Goal: Task Accomplishment & Management: Manage account settings

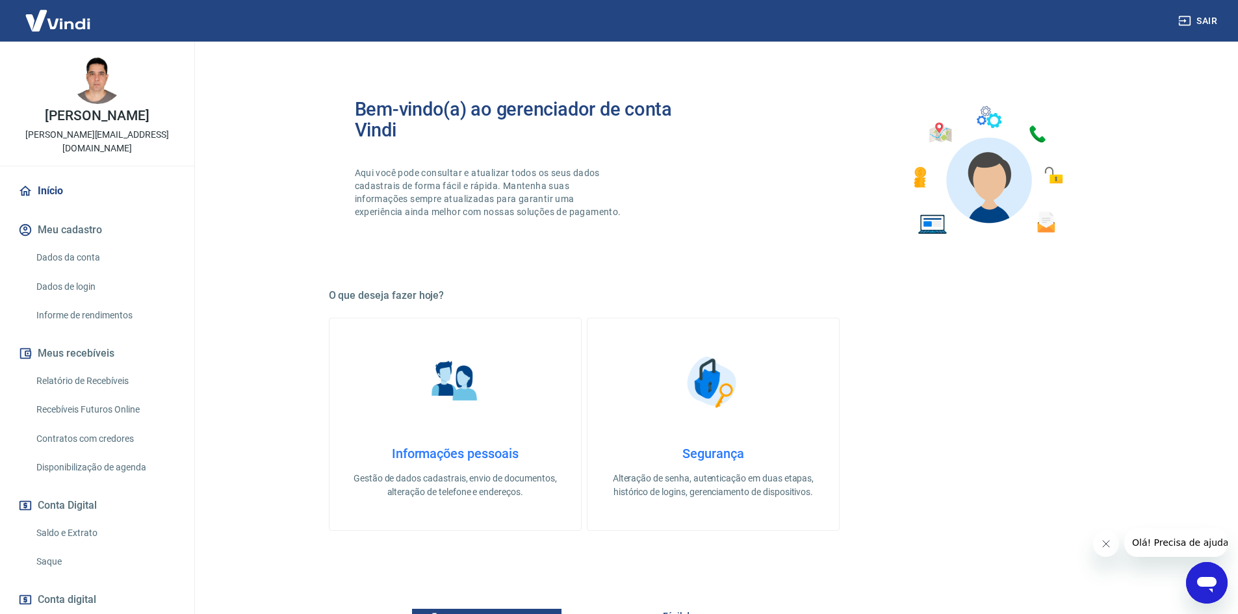
click at [1108, 547] on icon "Fechar mensagem da empresa" at bounding box center [1105, 544] width 10 height 10
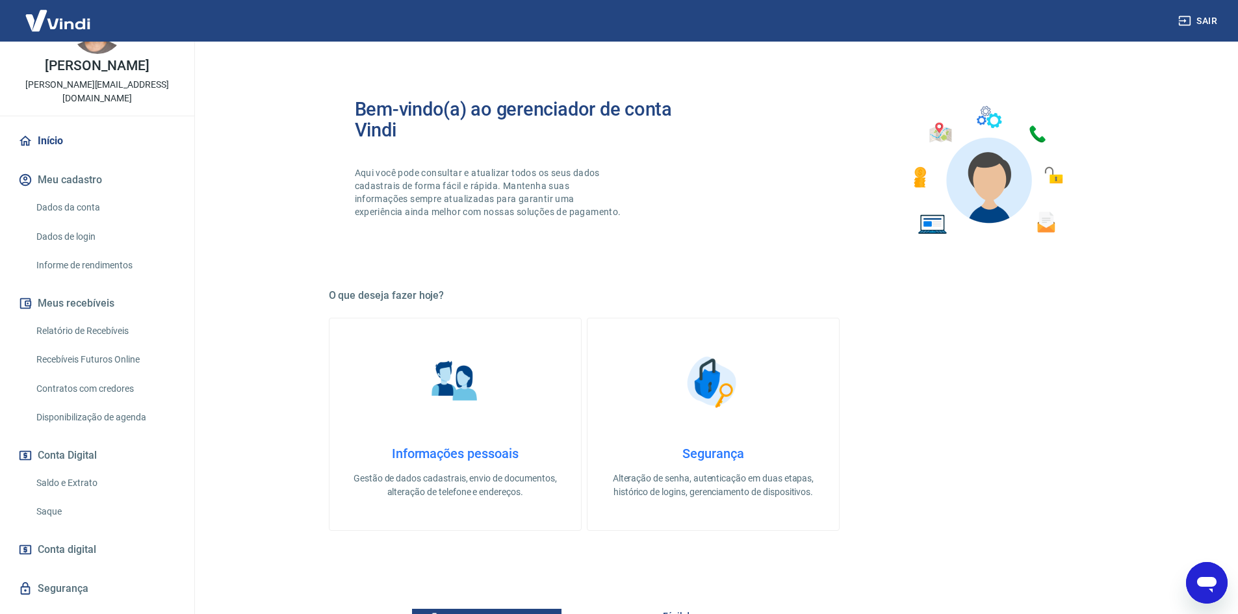
scroll to position [64, 0]
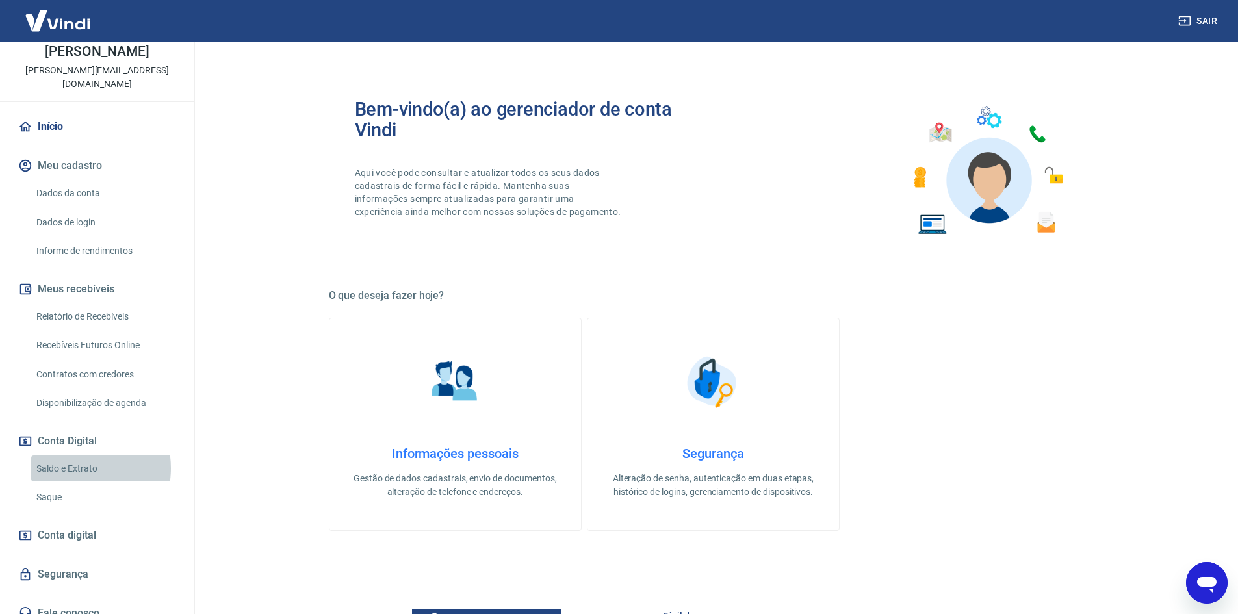
click at [72, 456] on link "Saldo e Extrato" at bounding box center [105, 469] width 148 height 27
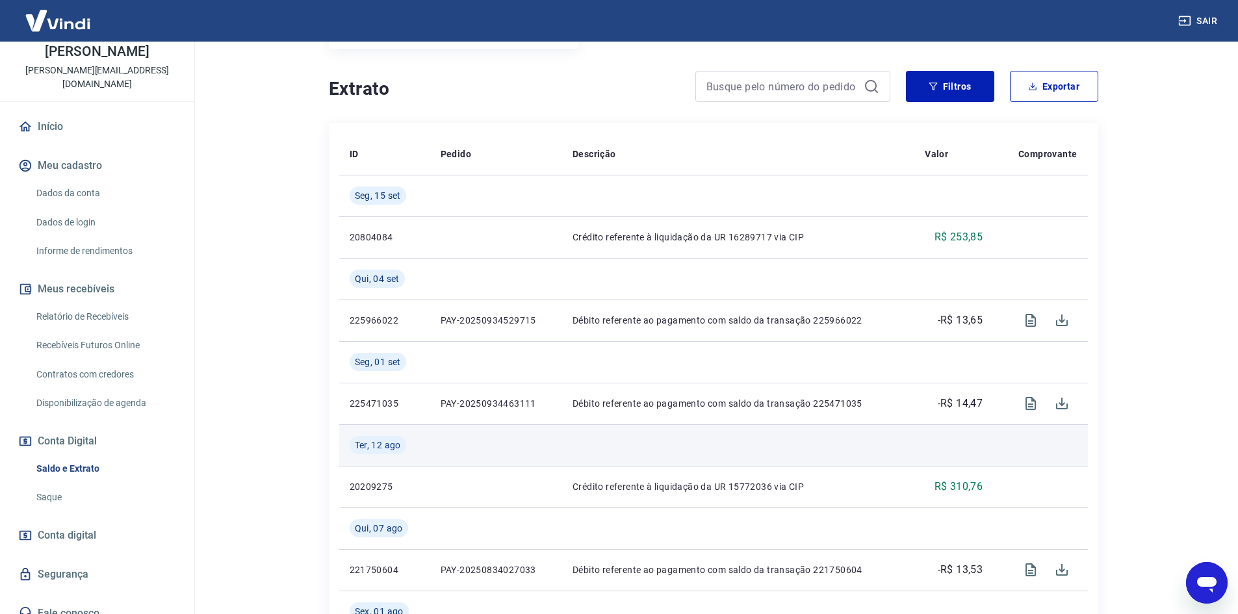
scroll to position [260, 0]
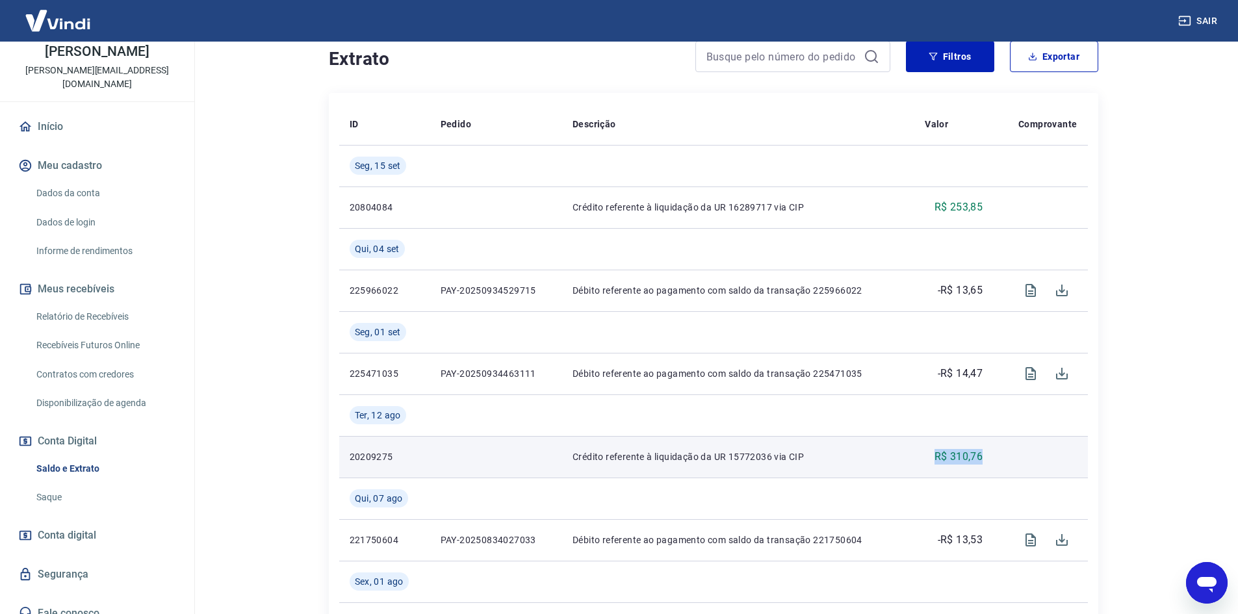
drag, startPoint x: 933, startPoint y: 454, endPoint x: 997, endPoint y: 460, distance: 64.0
click at [997, 460] on tr "20209275 Crédito referente à liquidação da UR 15772036 via CIP R$ 310,76" at bounding box center [713, 457] width 749 height 42
click at [956, 456] on p "R$ 310,76" at bounding box center [959, 457] width 49 height 16
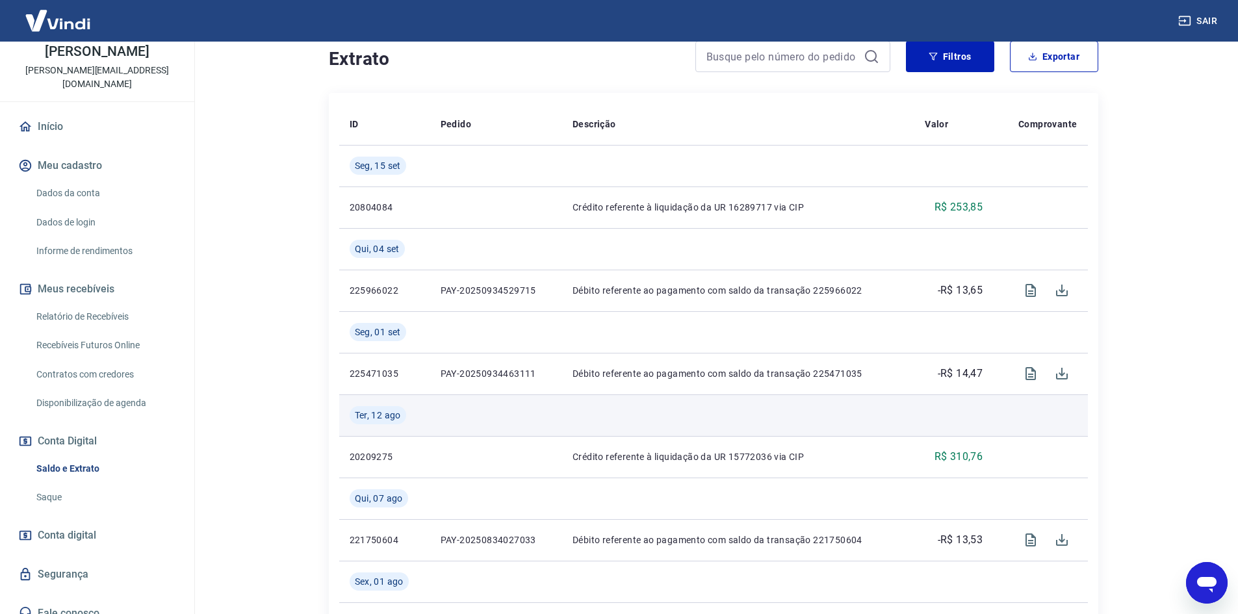
click at [848, 424] on td at bounding box center [738, 416] width 352 height 42
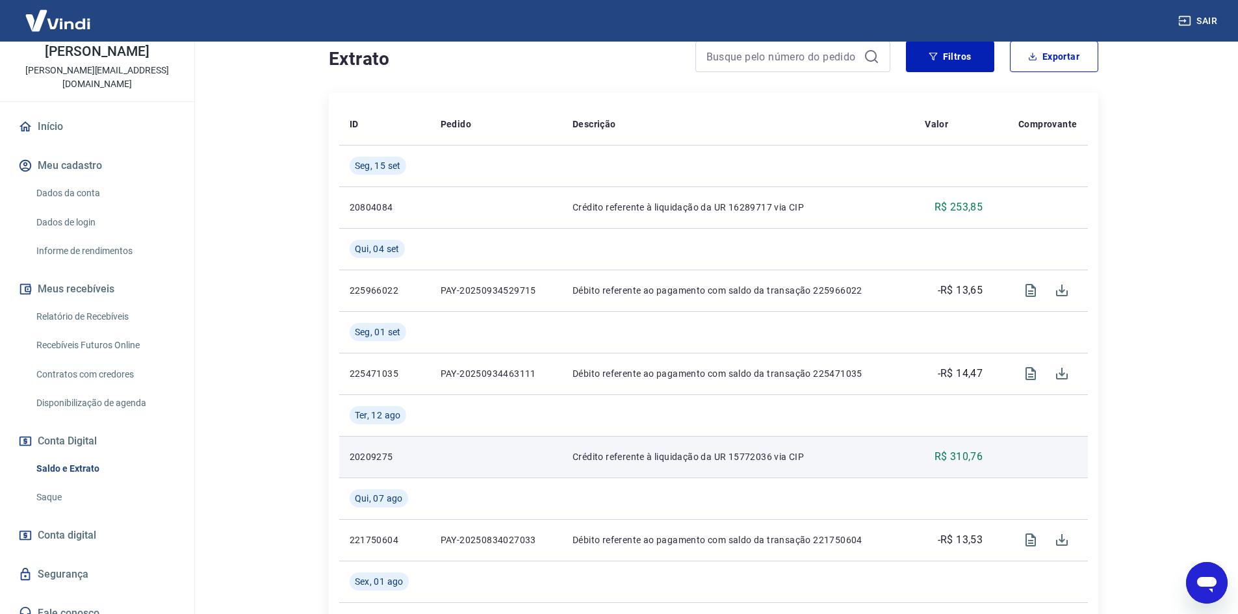
click at [964, 453] on p "R$ 310,76" at bounding box center [959, 457] width 49 height 16
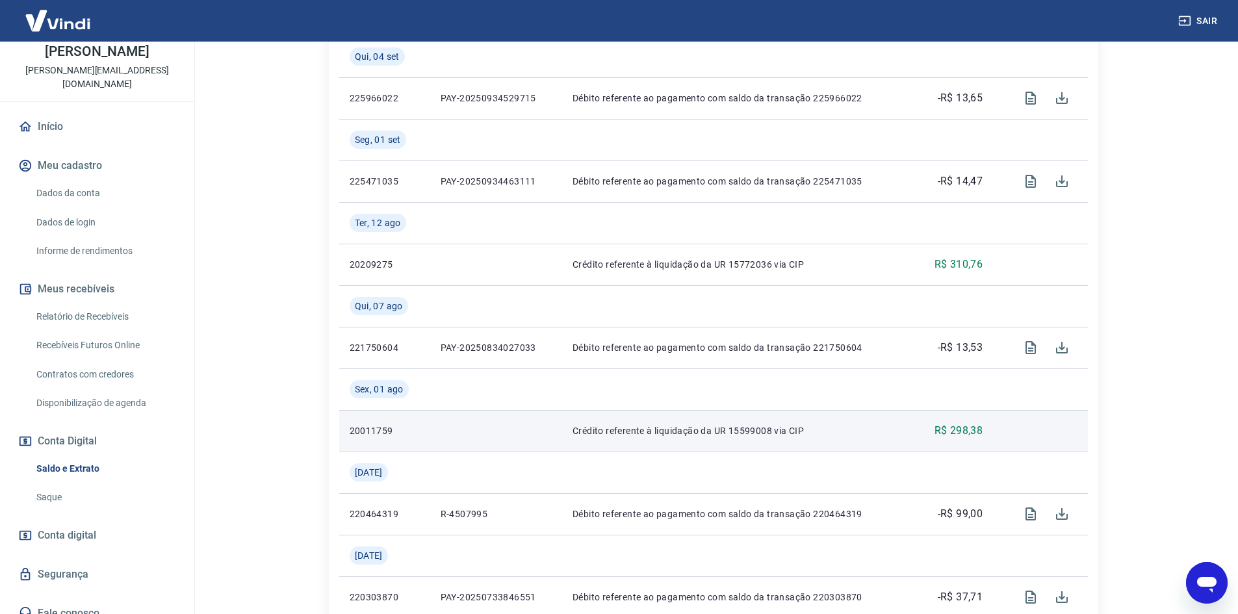
scroll to position [455, 0]
click at [949, 429] on p "R$ 298,38" at bounding box center [959, 429] width 49 height 16
click at [950, 429] on p "R$ 298,38" at bounding box center [959, 429] width 49 height 16
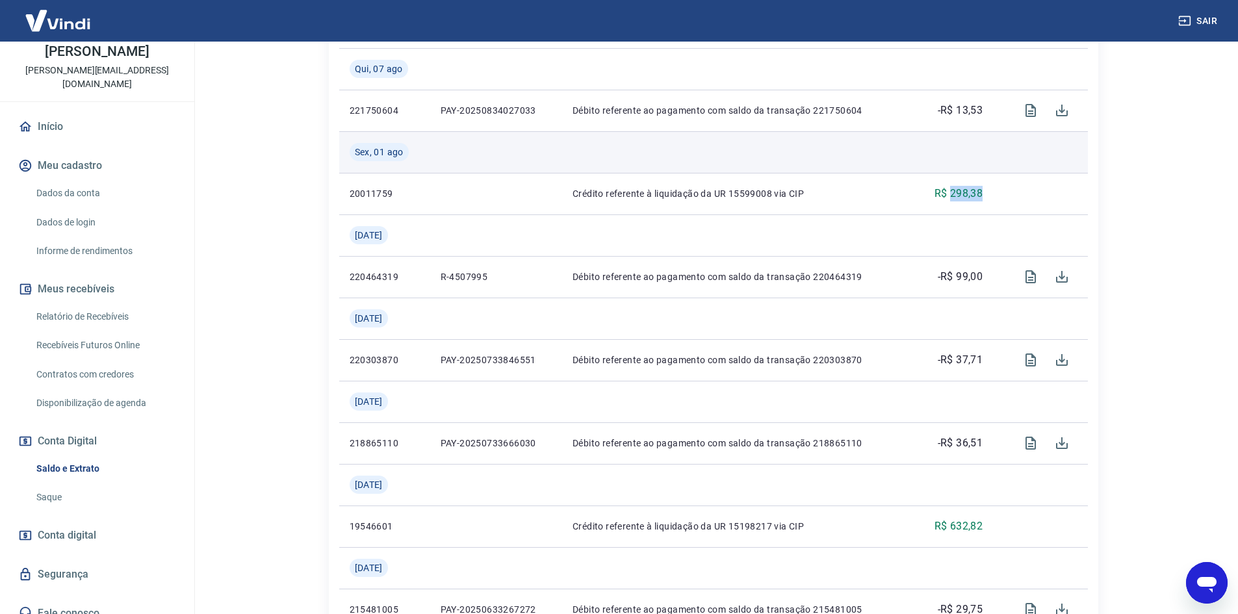
scroll to position [715, 0]
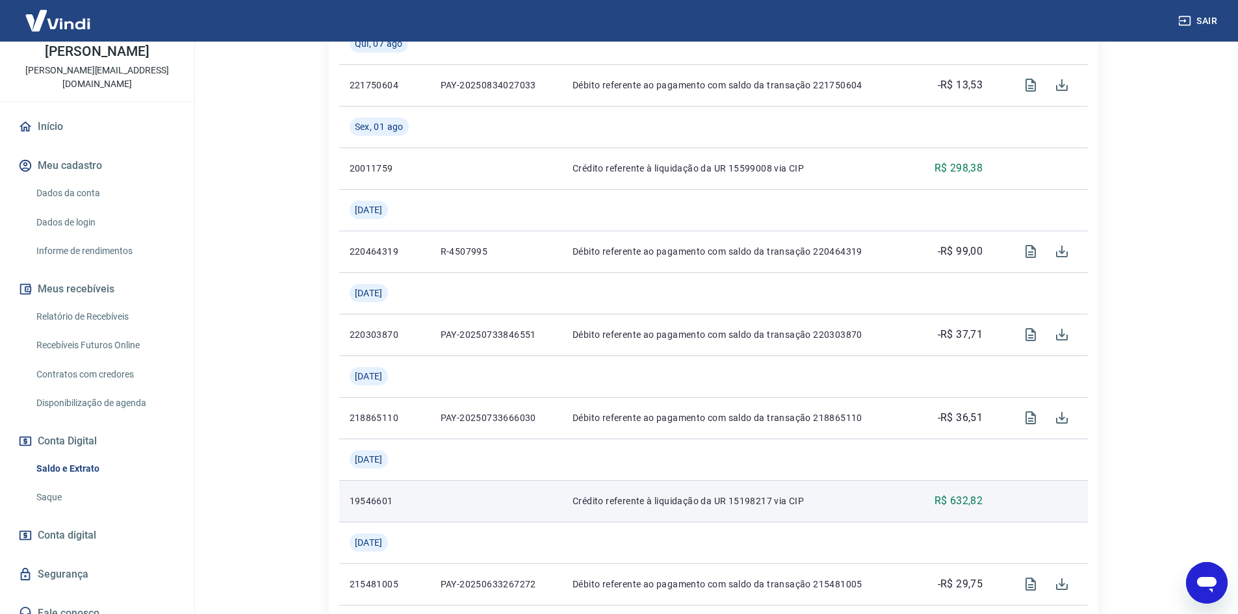
click at [956, 499] on p "R$ 632,82" at bounding box center [959, 501] width 49 height 16
click at [956, 498] on p "R$ 632,82" at bounding box center [959, 501] width 49 height 16
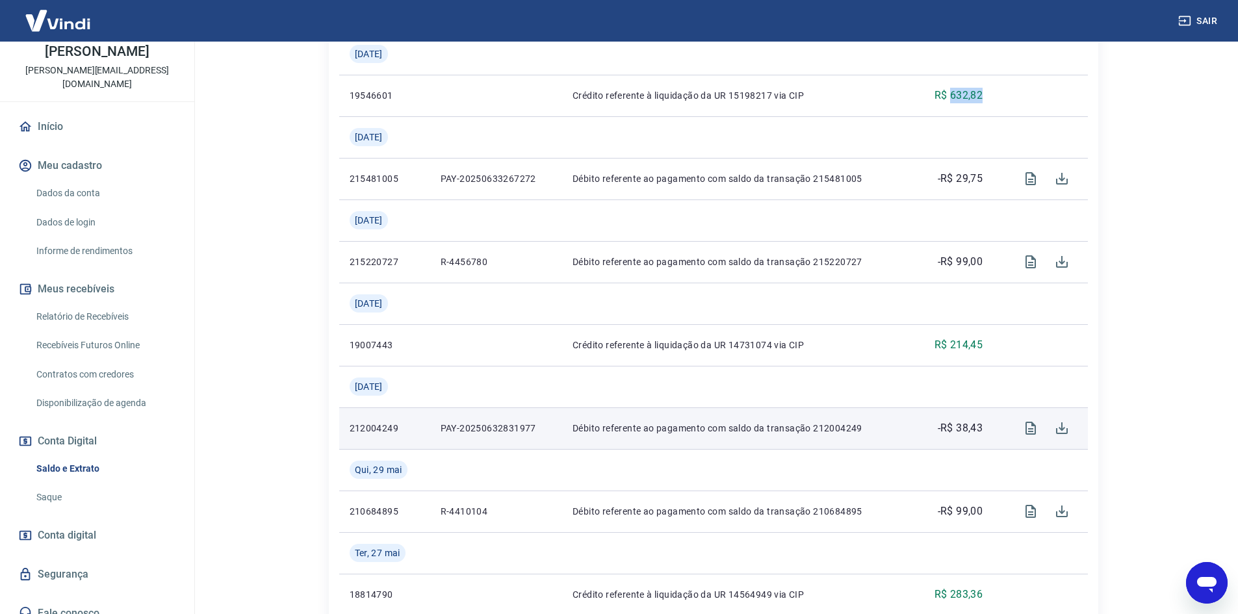
scroll to position [1170, 0]
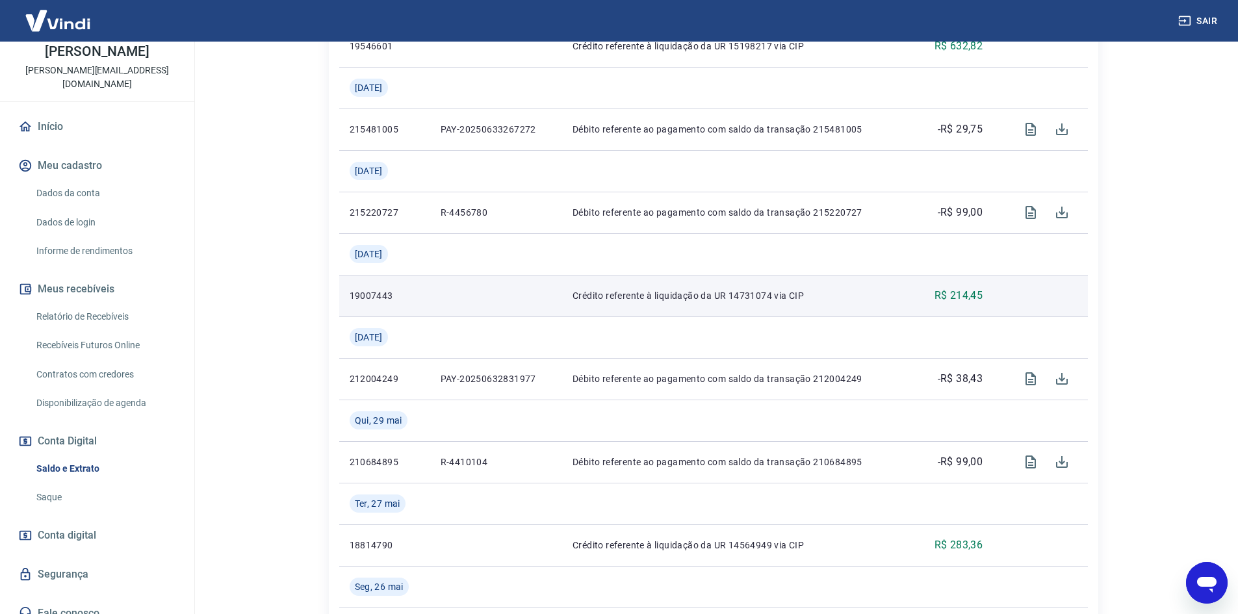
click at [959, 291] on p "R$ 214,45" at bounding box center [959, 296] width 49 height 16
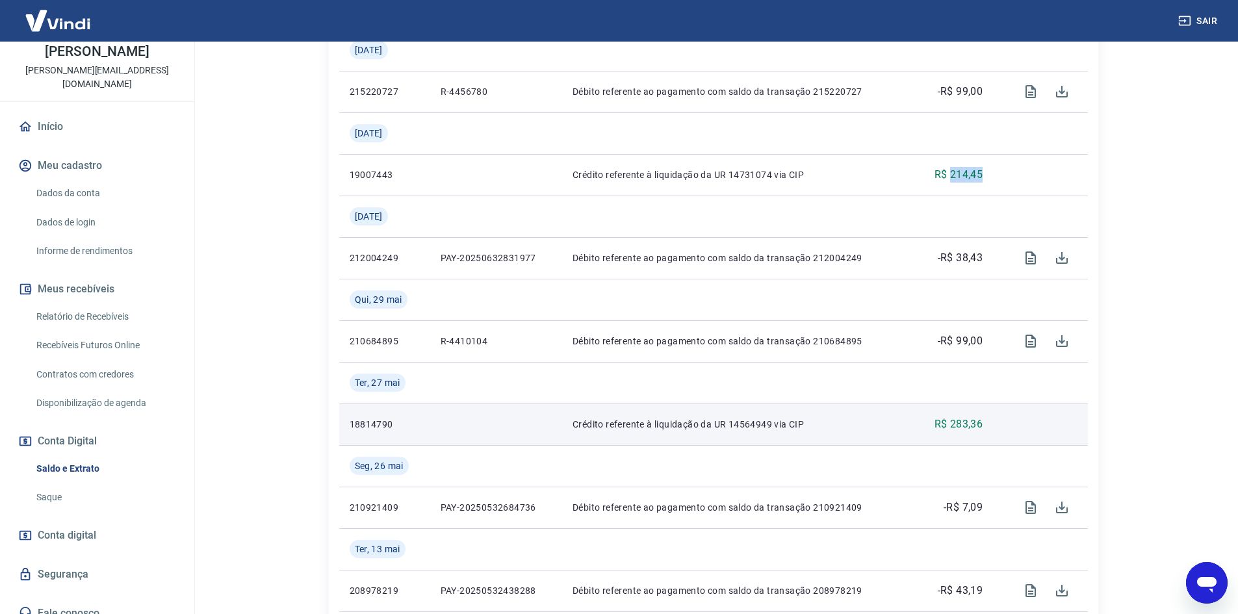
scroll to position [1300, 0]
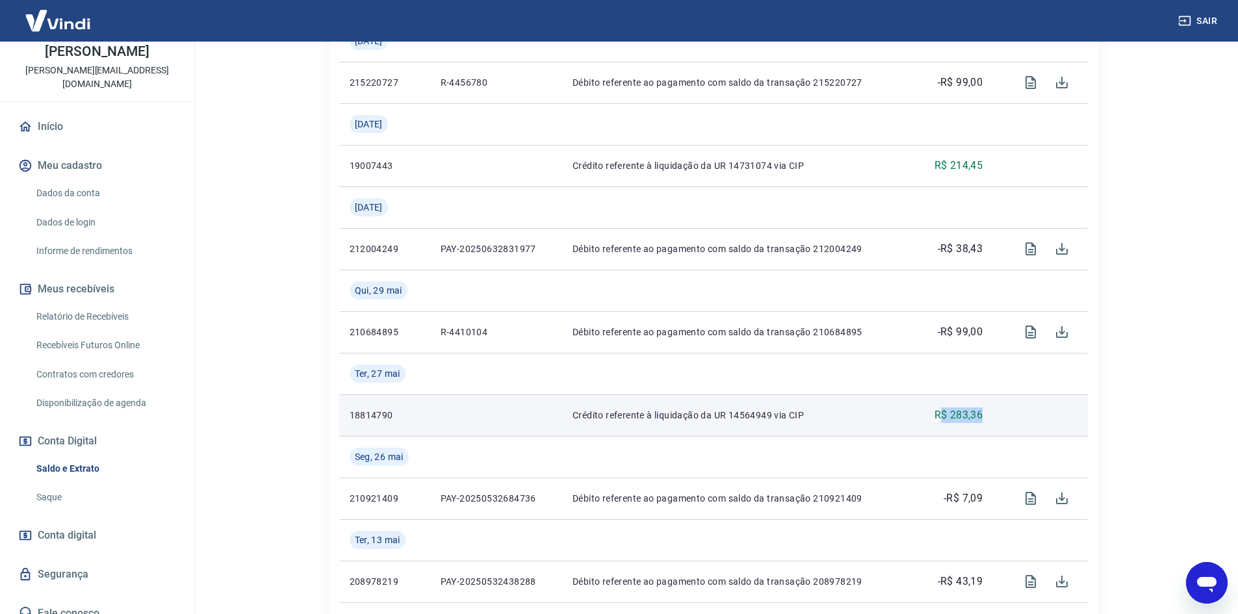
drag, startPoint x: 944, startPoint y: 413, endPoint x: 997, endPoint y: 418, distance: 53.5
click at [997, 418] on tr "18814790 Crédito referente à liquidação da UR 14564949 via CIP R$ 283,36" at bounding box center [713, 416] width 749 height 42
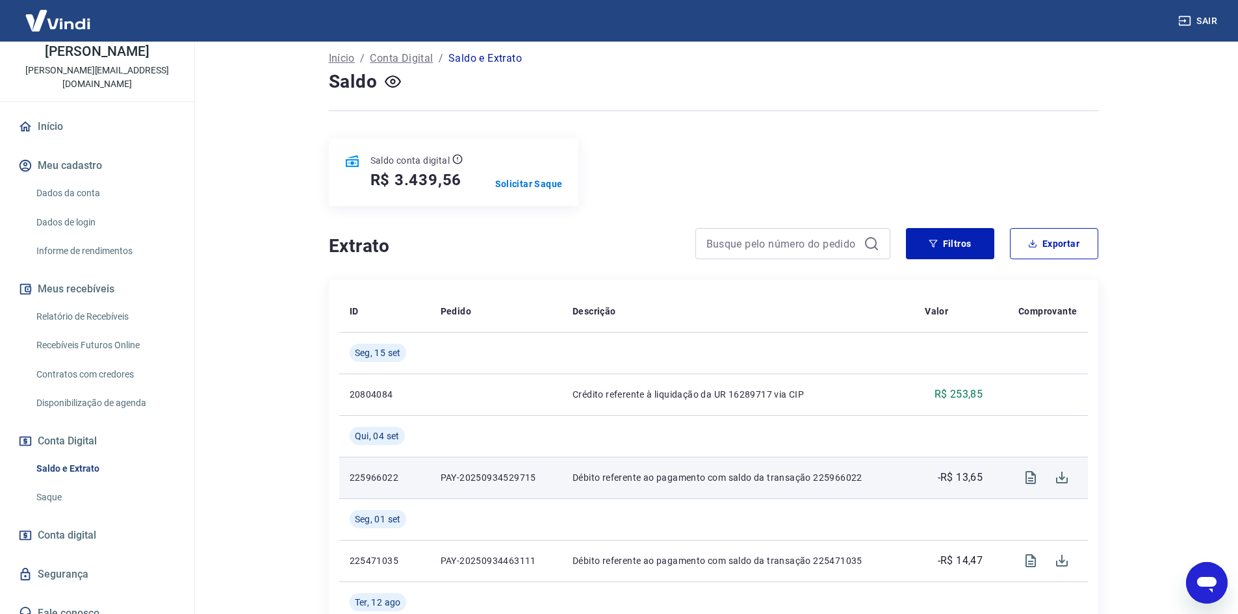
scroll to position [65, 0]
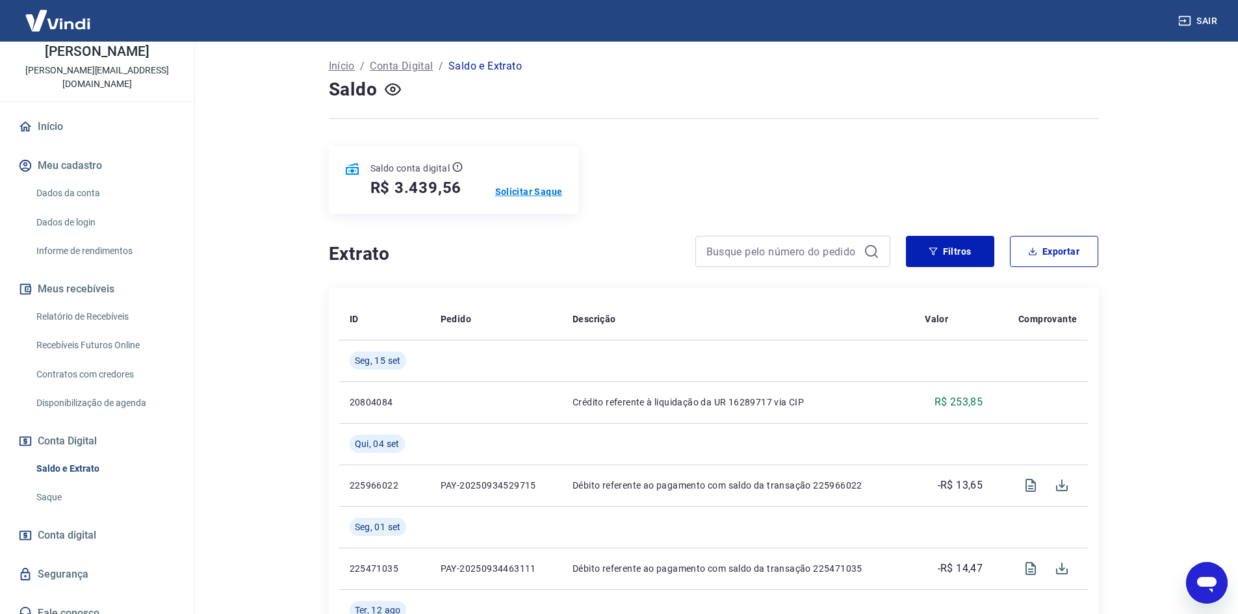
click at [547, 190] on p "Solicitar Saque" at bounding box center [529, 191] width 68 height 13
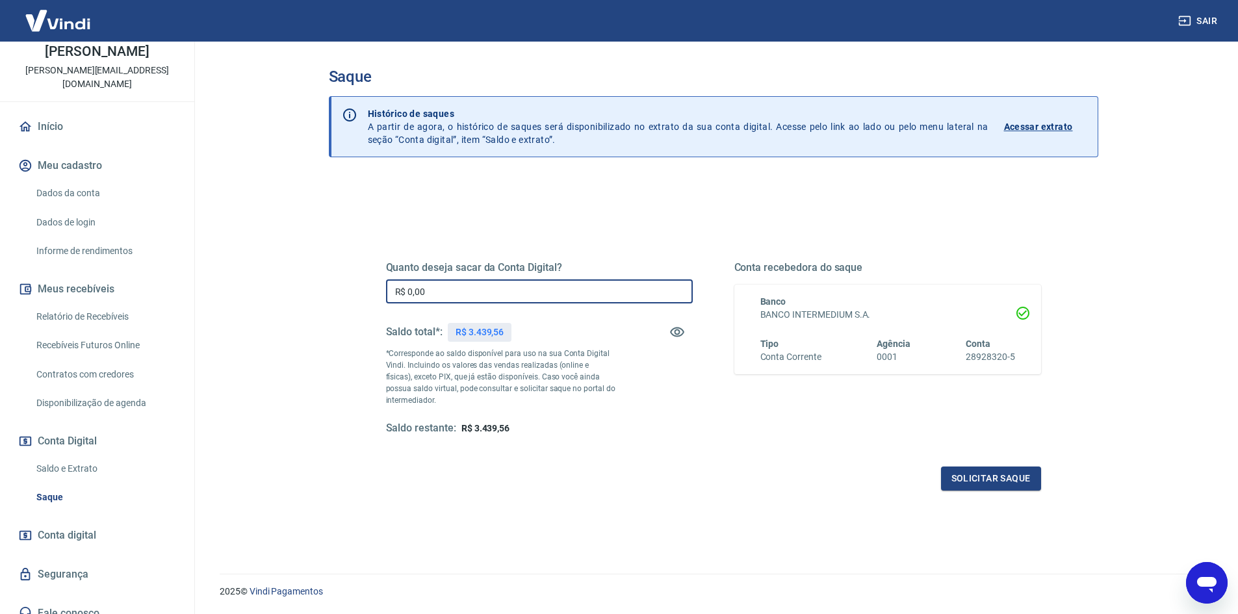
drag, startPoint x: 458, startPoint y: 296, endPoint x: 372, endPoint y: 297, distance: 85.2
click at [372, 297] on div "Quanto deseja sacar da Conta Digital? R$ 0,00 ​ Saldo total*: R$ 3.439,56 *Corr…" at bounding box center [714, 355] width 686 height 302
drag, startPoint x: 481, startPoint y: 293, endPoint x: 373, endPoint y: 294, distance: 107.9
click at [373, 294] on div "Quanto deseja sacar da Conta Digital? R$ 2.000,00 ​ Saldo total*: R$ 3.439,56 *…" at bounding box center [714, 355] width 686 height 302
type input "R$ 3.000,00"
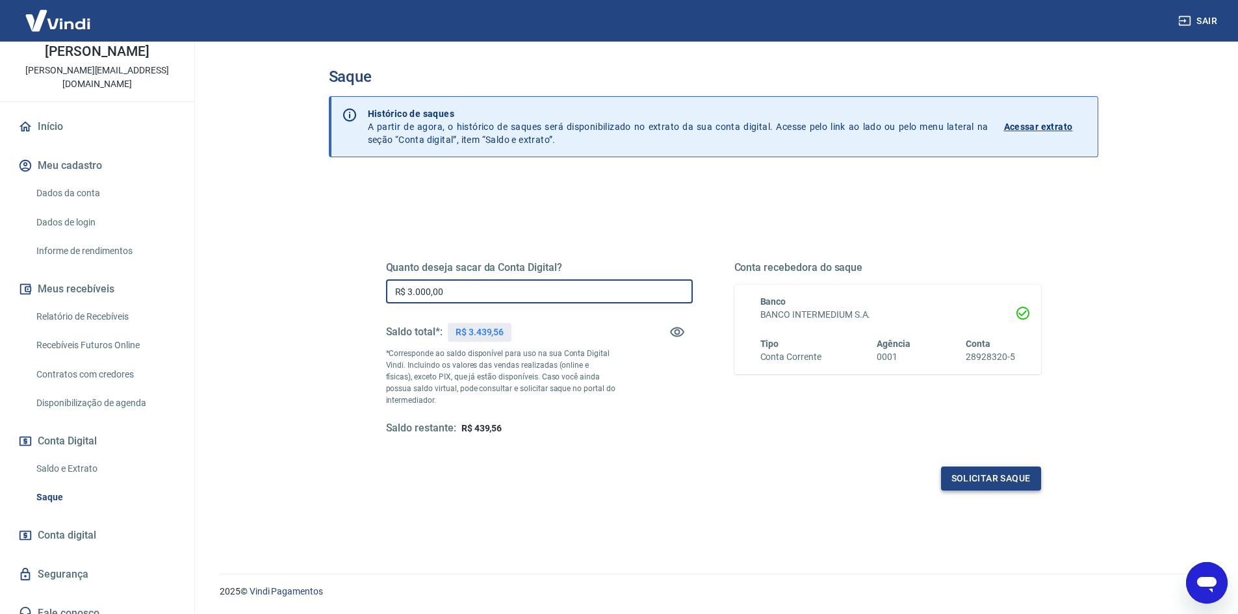
click at [957, 470] on button "Solicitar saque" at bounding box center [991, 479] width 100 height 24
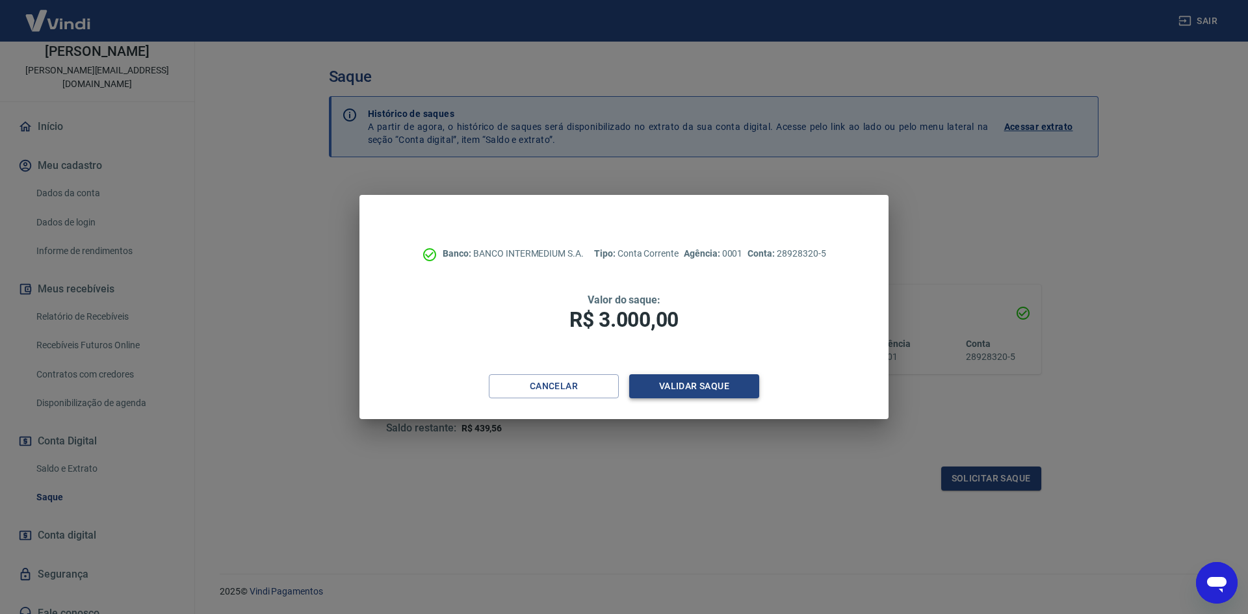
click at [705, 378] on button "Validar saque" at bounding box center [694, 386] width 130 height 24
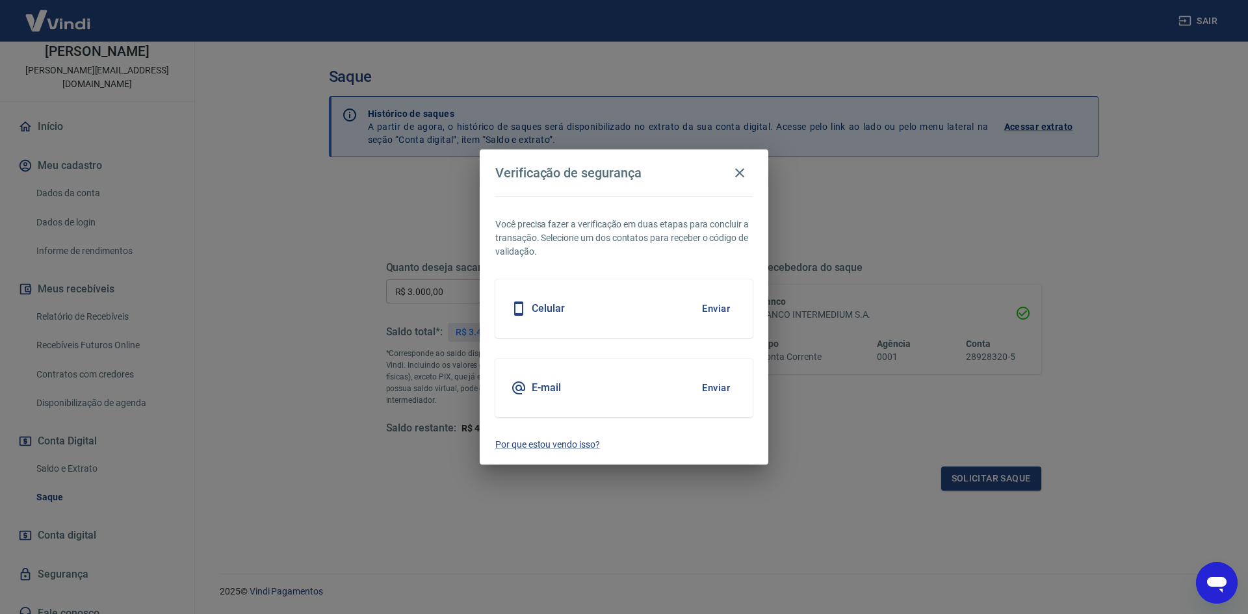
click at [715, 386] on button "Enviar" at bounding box center [716, 387] width 42 height 27
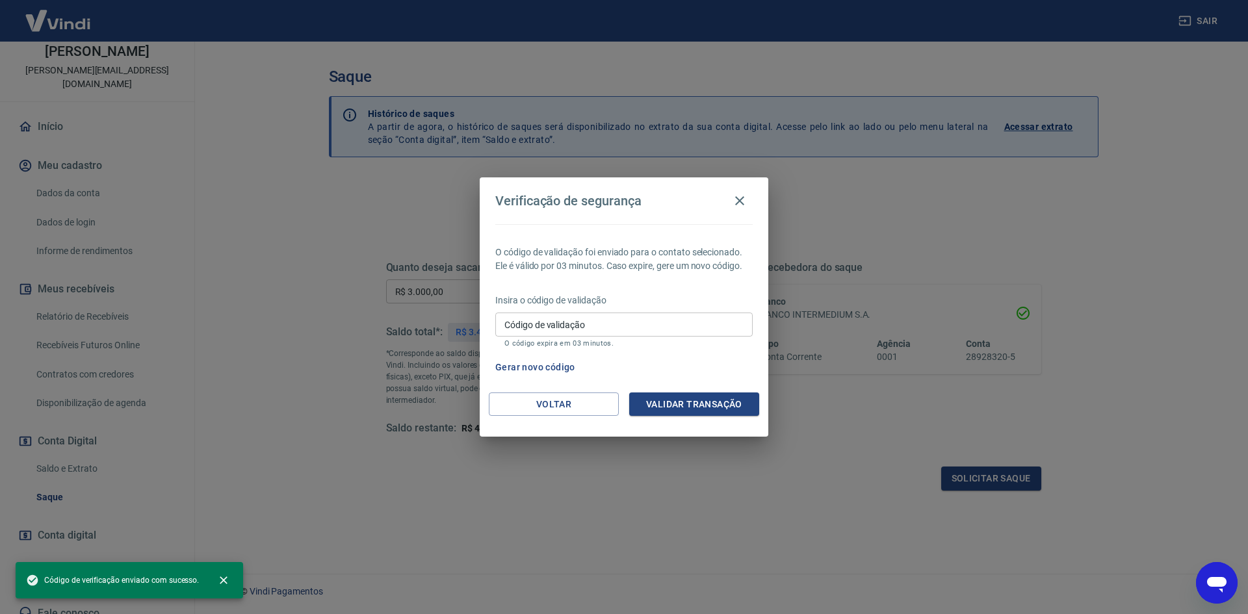
click at [582, 321] on input "Código de validação" at bounding box center [623, 325] width 257 height 24
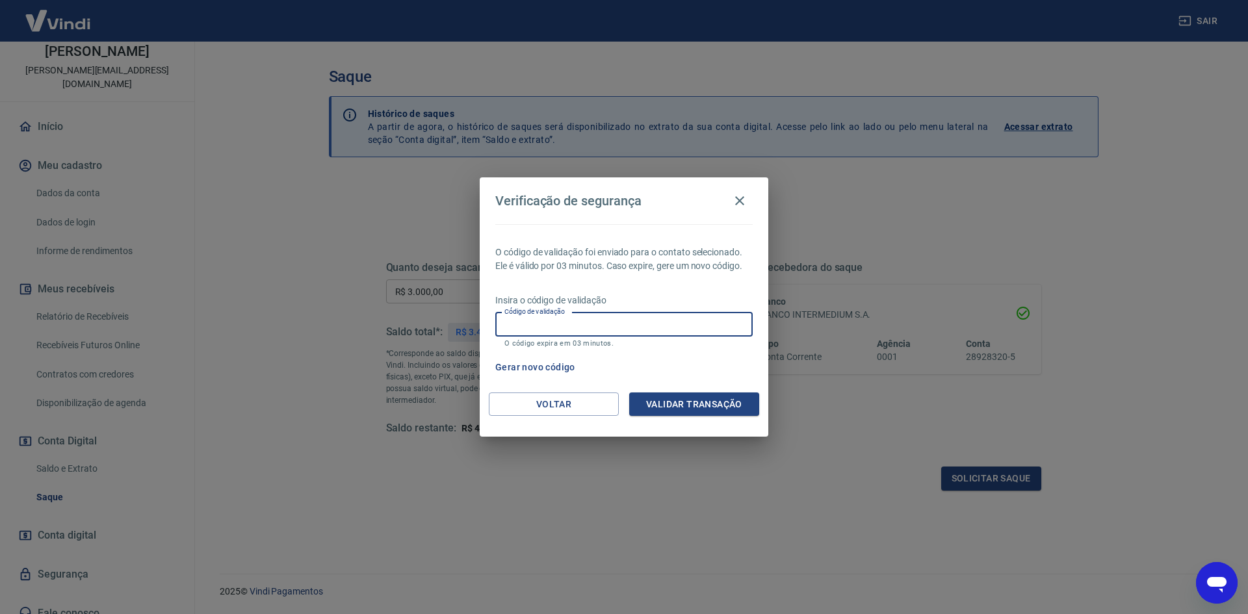
paste input "692460"
type input "692460"
click at [675, 403] on button "Validar transação" at bounding box center [694, 405] width 130 height 24
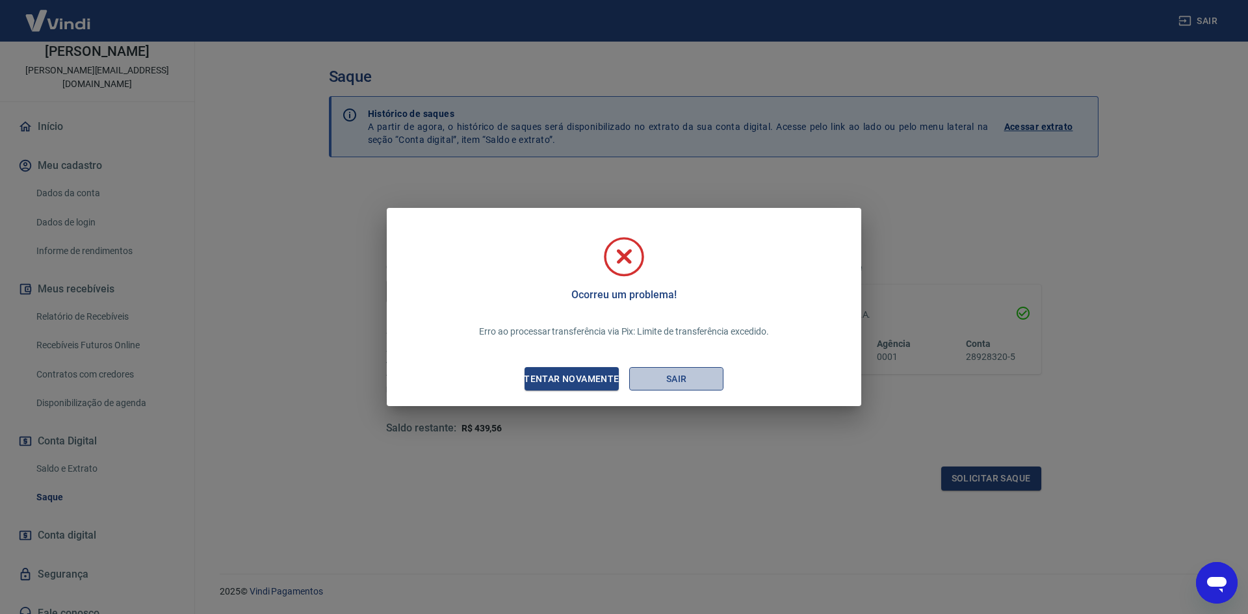
click at [678, 379] on button "Sair" at bounding box center [676, 379] width 94 height 24
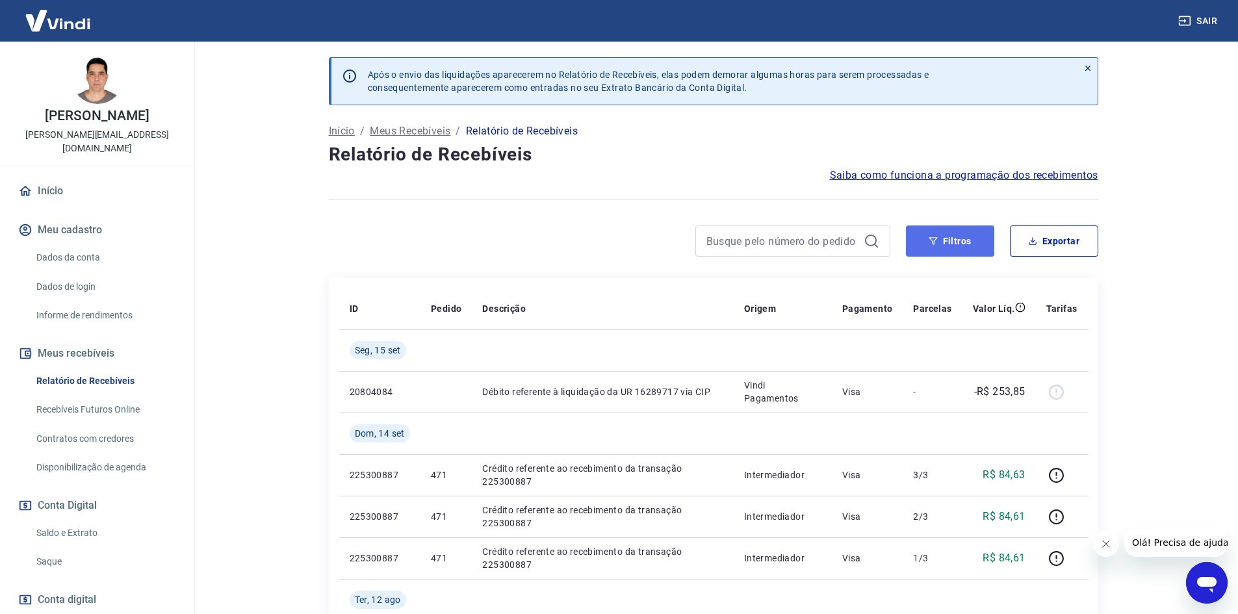
click at [942, 244] on button "Filtros" at bounding box center [950, 241] width 88 height 31
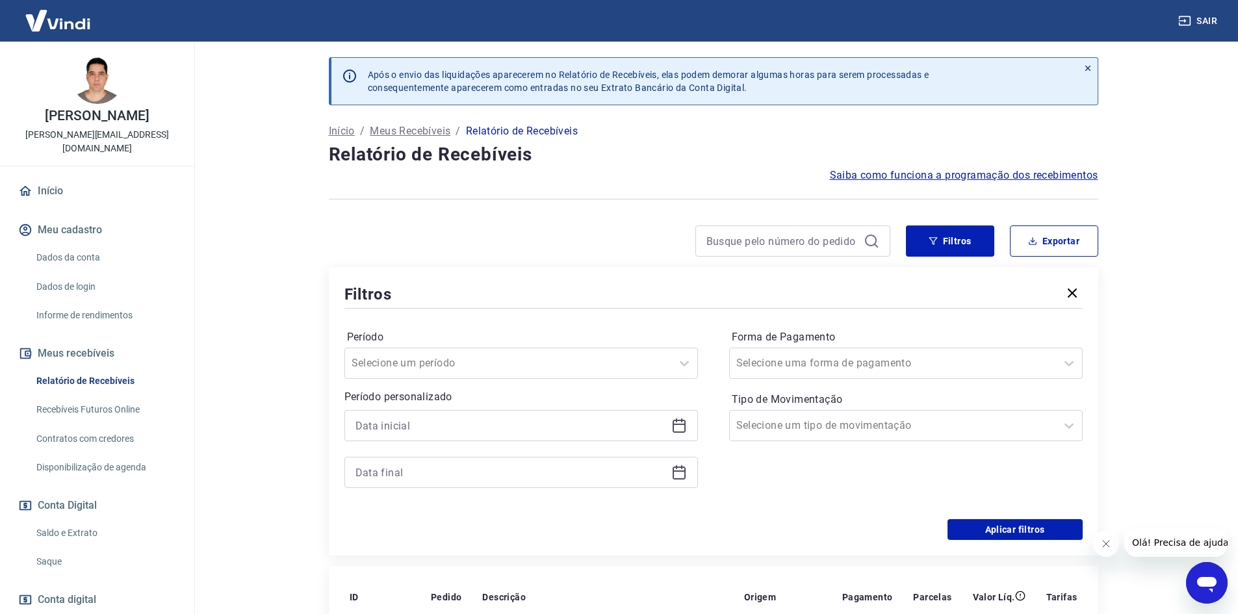
click at [881, 472] on div "Forma de Pagamento Selecione uma forma de pagamento Tipo de Movimentação Seleci…" at bounding box center [906, 415] width 354 height 177
click at [1075, 289] on icon "button" at bounding box center [1073, 293] width 16 height 16
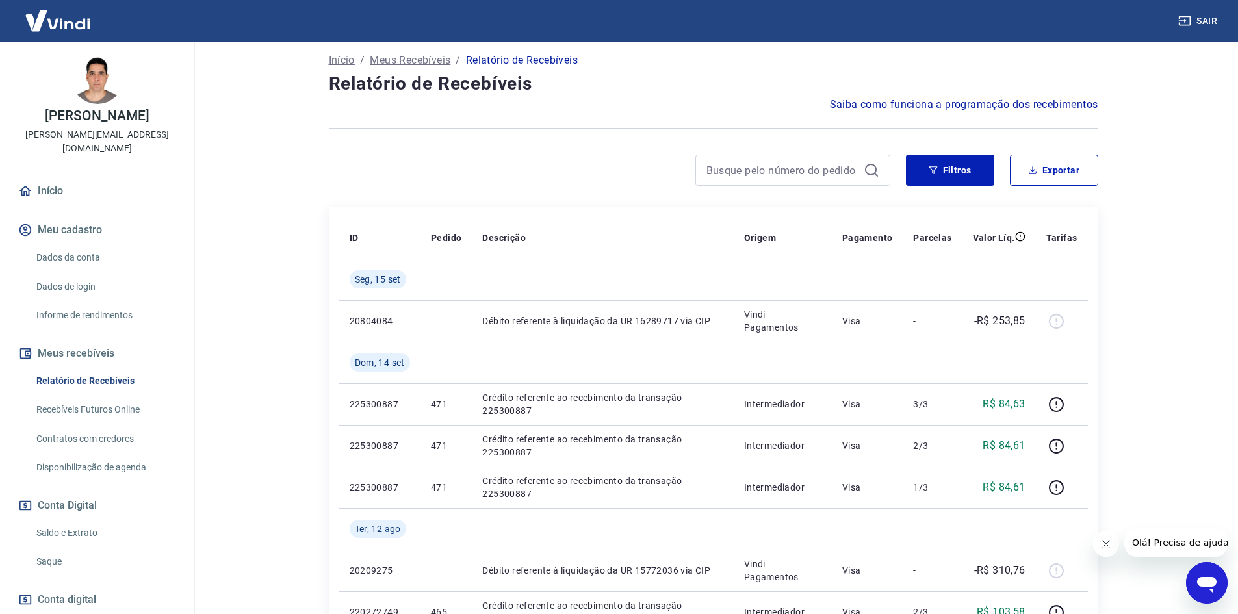
scroll to position [65, 0]
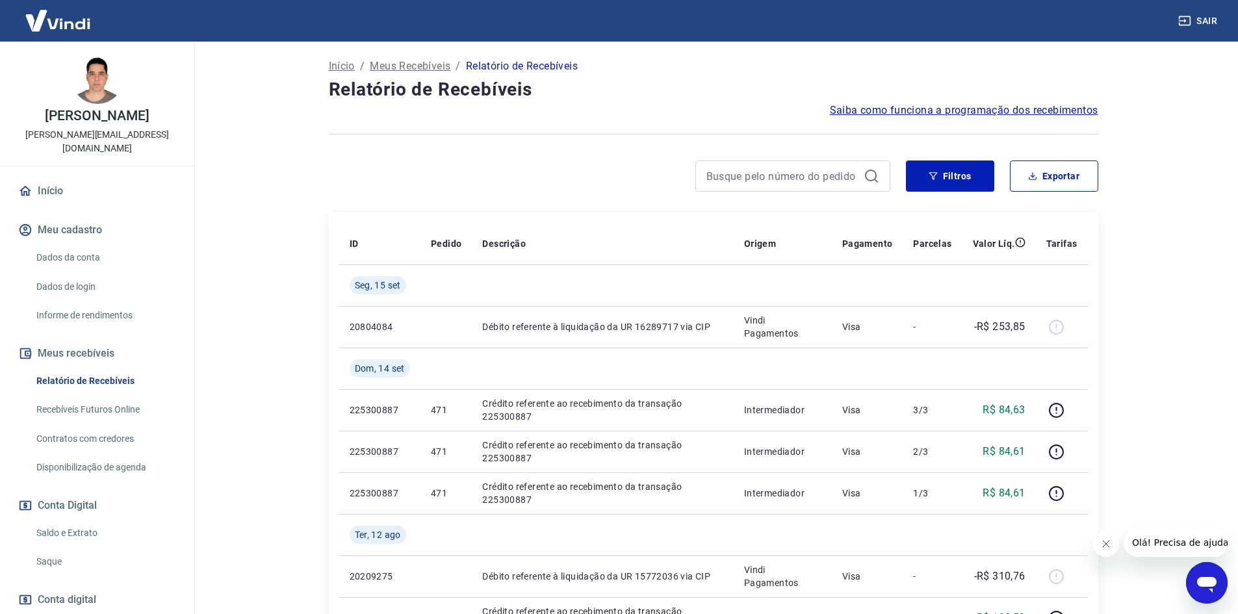
click at [104, 397] on link "Recebíveis Futuros Online" at bounding box center [105, 410] width 148 height 27
